Goal: Check status: Check status

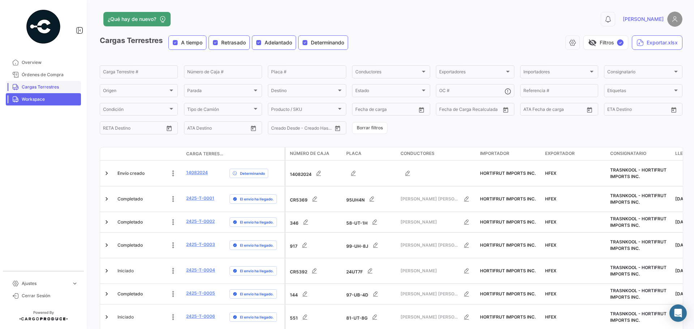
click at [43, 87] on span "Cargas Terrestres" at bounding box center [50, 87] width 56 height 7
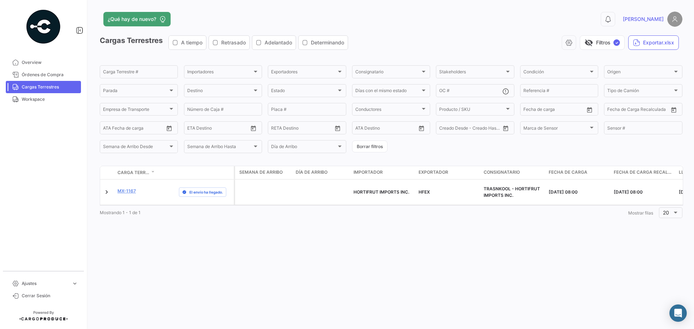
click at [178, 41] on icon "button" at bounding box center [175, 43] width 6 height 6
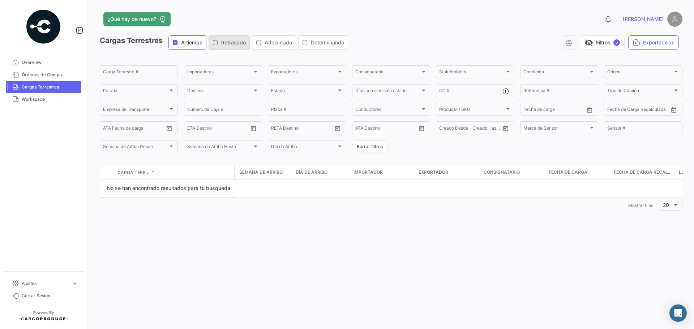
click at [217, 43] on icon "button" at bounding box center [215, 43] width 6 height 6
click at [262, 42] on icon "button" at bounding box center [259, 43] width 6 height 6
click at [306, 42] on icon "button" at bounding box center [305, 43] width 6 height 6
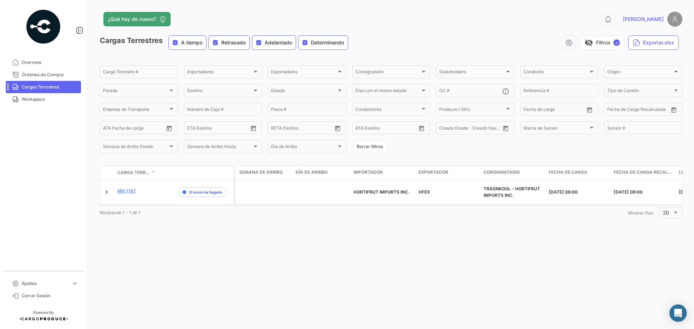
click at [175, 43] on icon "button" at bounding box center [175, 43] width 6 height 6
click at [215, 44] on icon "button" at bounding box center [215, 43] width 6 height 6
click at [262, 43] on icon "button" at bounding box center [259, 43] width 6 height 6
click at [307, 42] on icon "button" at bounding box center [305, 43] width 6 height 6
click at [675, 212] on div at bounding box center [675, 213] width 4 height 2
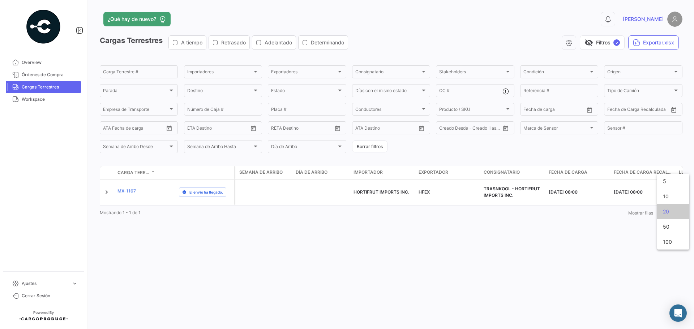
click at [675, 211] on span "20" at bounding box center [673, 211] width 21 height 15
click at [412, 276] on div "¿Qué hay de nuevo? 0 [PERSON_NAME] Terrestres A tiempo Retrasado Adelantado Det…" at bounding box center [390, 164] width 605 height 329
click at [505, 246] on div "¿Qué hay de nuevo? 0 [PERSON_NAME] Terrestres A tiempo Retrasado Adelantado Det…" at bounding box center [390, 164] width 605 height 329
